Goal: Navigation & Orientation: Go to known website

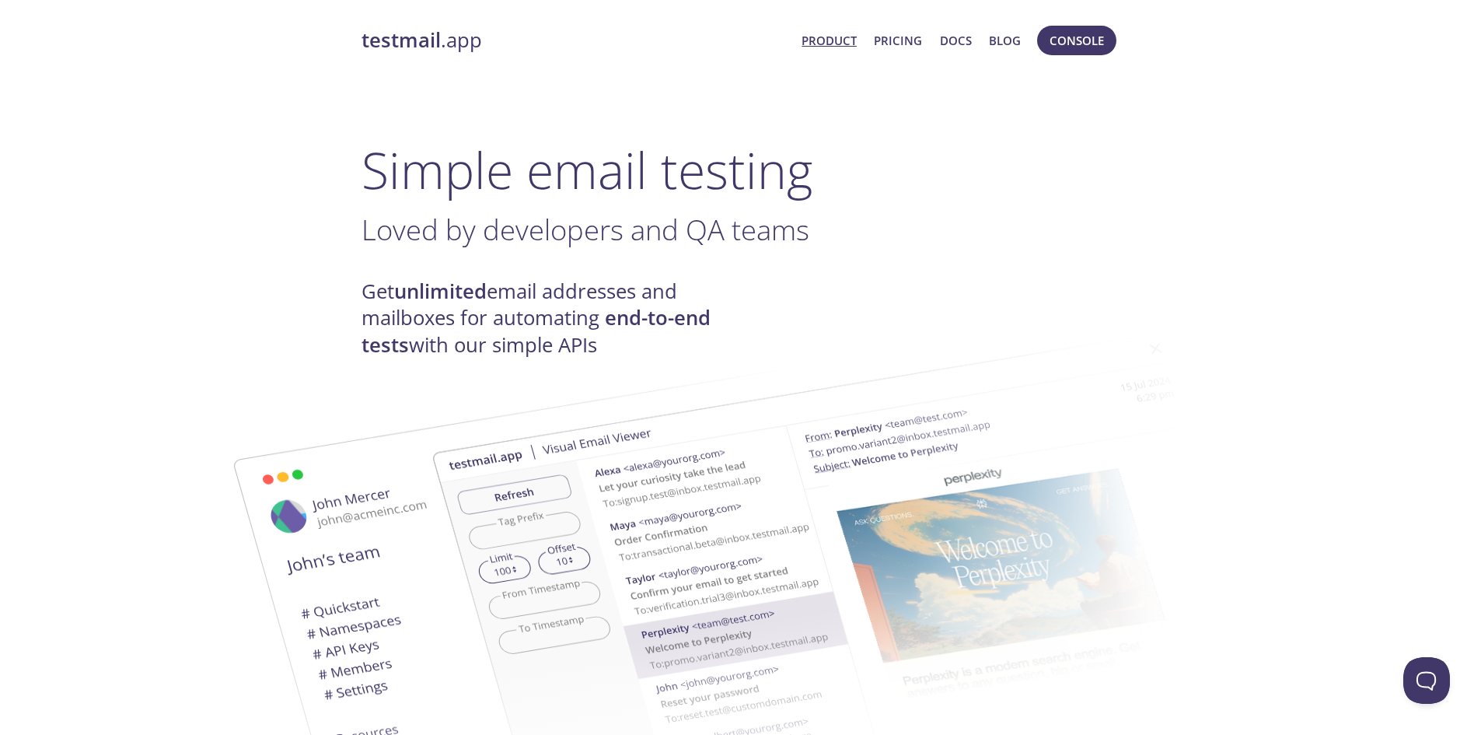
click at [456, 39] on link "testmail .app" at bounding box center [575, 40] width 428 height 26
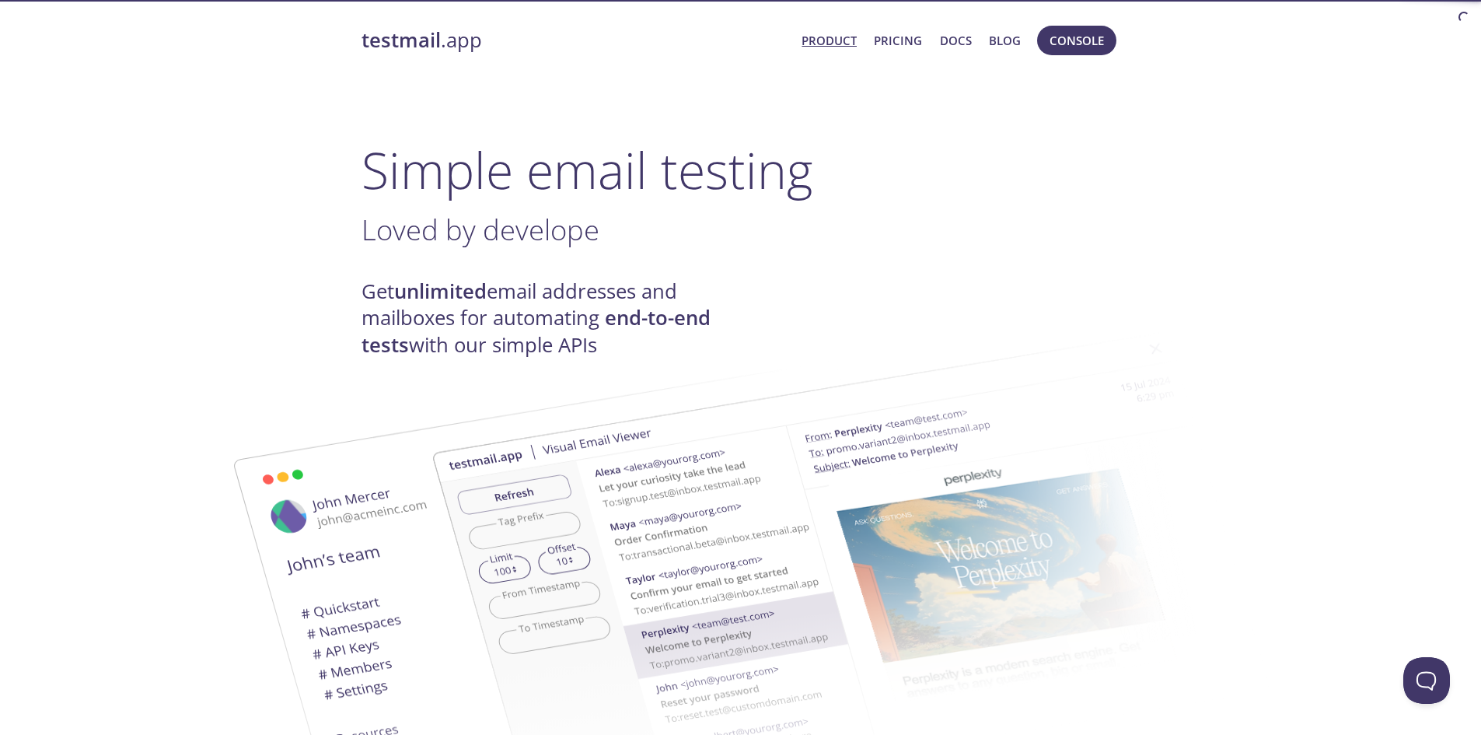
click at [457, 39] on link "testmail .app" at bounding box center [575, 40] width 428 height 26
